Goal: Task Accomplishment & Management: Use online tool/utility

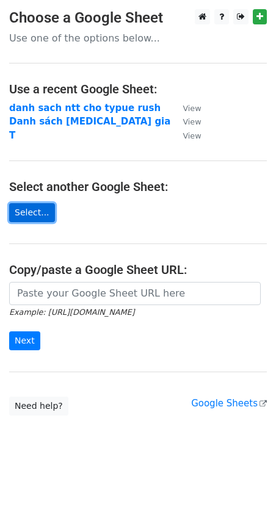
click at [29, 217] on link "Select..." at bounding box center [32, 212] width 46 height 19
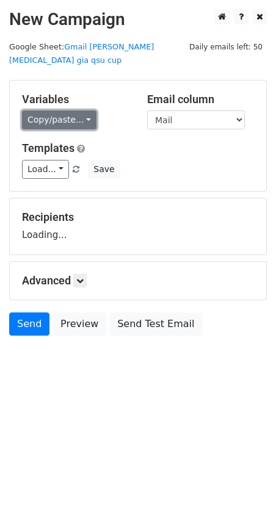
click at [56, 110] on link "Copy/paste..." at bounding box center [59, 119] width 74 height 19
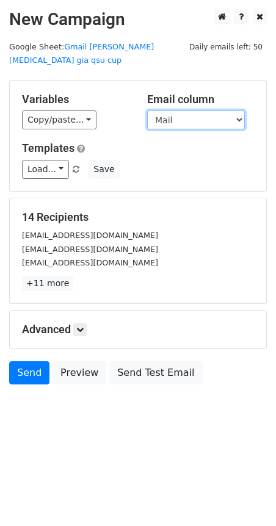
click at [207, 110] on select "Mail" at bounding box center [196, 119] width 98 height 19
click at [147, 110] on select "Mail" at bounding box center [196, 119] width 98 height 19
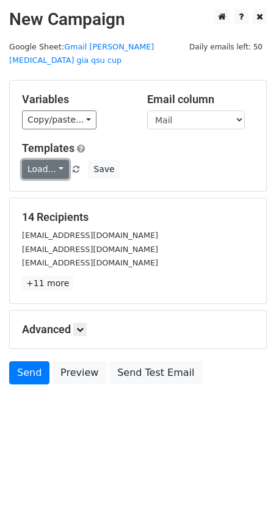
click at [43, 162] on link "Load..." at bounding box center [45, 169] width 47 height 19
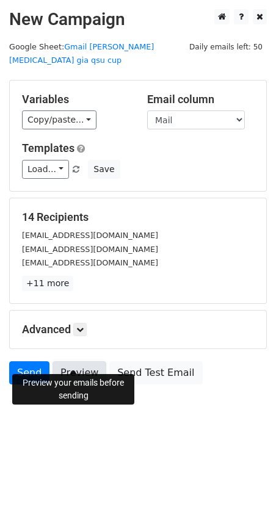
click at [62, 366] on link "Preview" at bounding box center [79, 372] width 54 height 23
